Goal: Task Accomplishment & Management: Complete application form

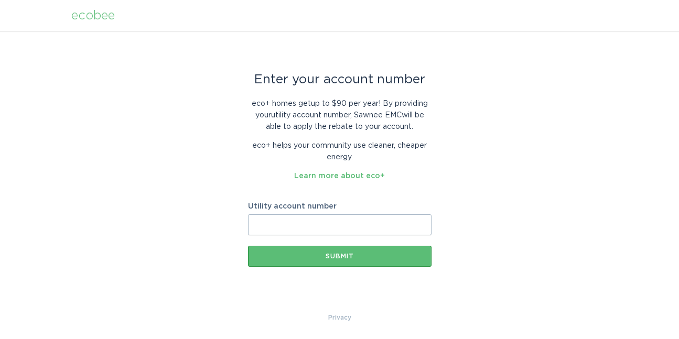
click at [315, 225] on input "Utility account number" at bounding box center [339, 224] width 183 height 21
paste input "2482118000"
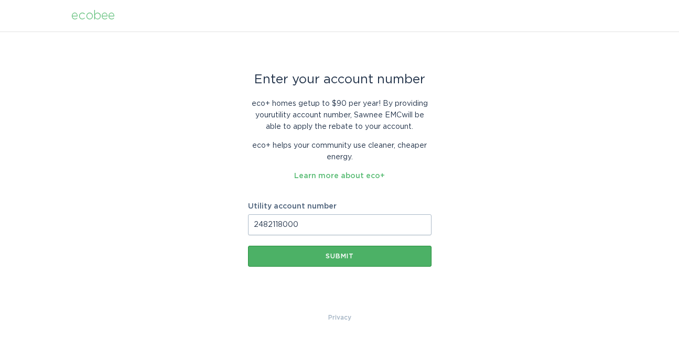
type input "2482118000"
click at [316, 255] on div "Submit" at bounding box center [339, 256] width 173 height 6
